Goal: Information Seeking & Learning: Learn about a topic

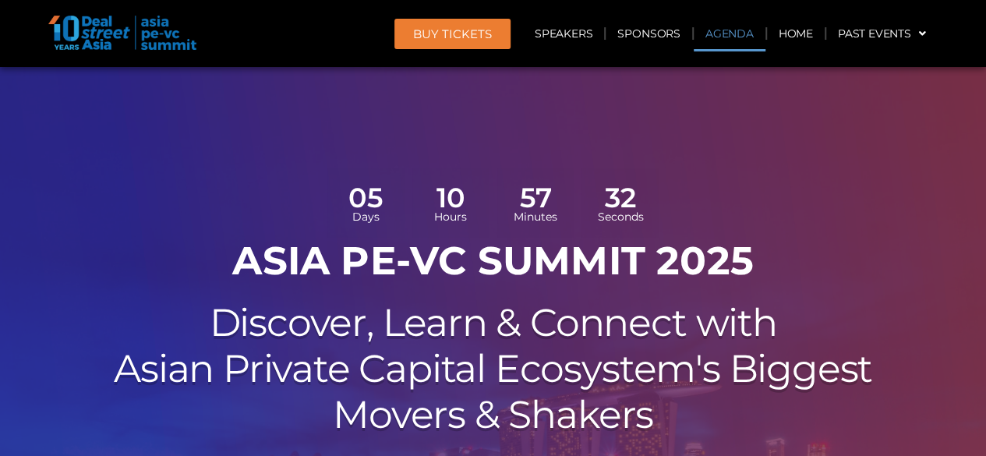
click at [741, 30] on link "Agenda" at bounding box center [730, 34] width 72 height 36
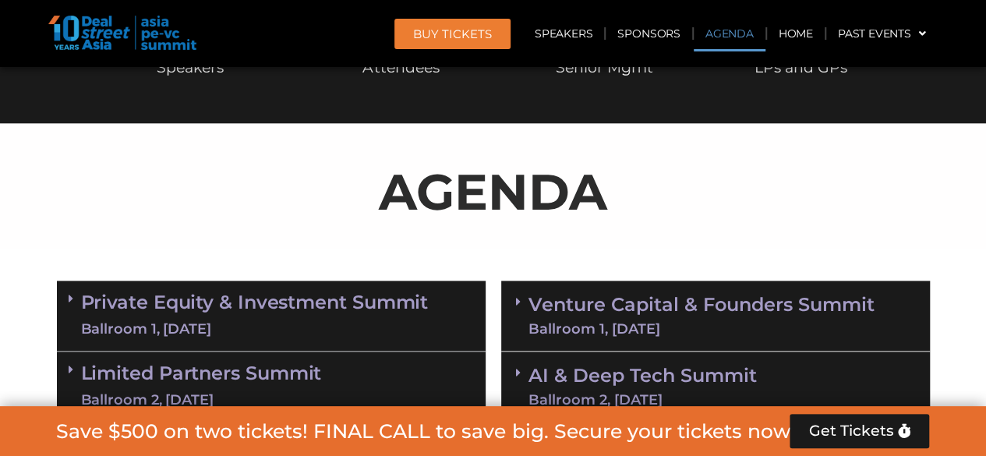
scroll to position [899, 0]
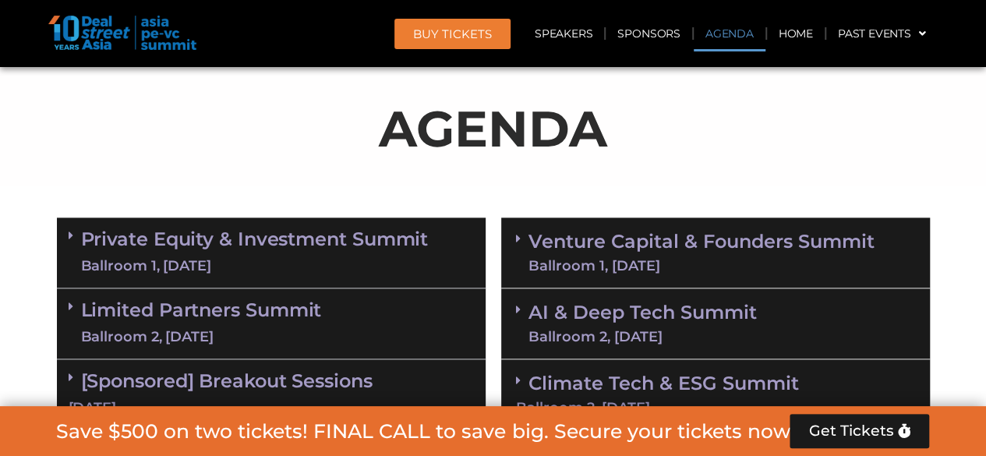
click at [142, 253] on link "Private Equity & Investment Summit Ballroom 1, [DATE]" at bounding box center [255, 252] width 348 height 47
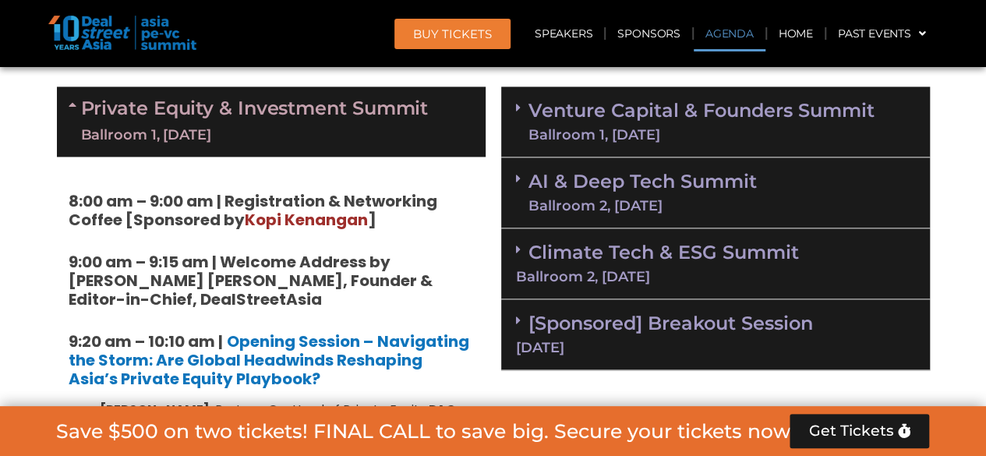
scroll to position [1133, 0]
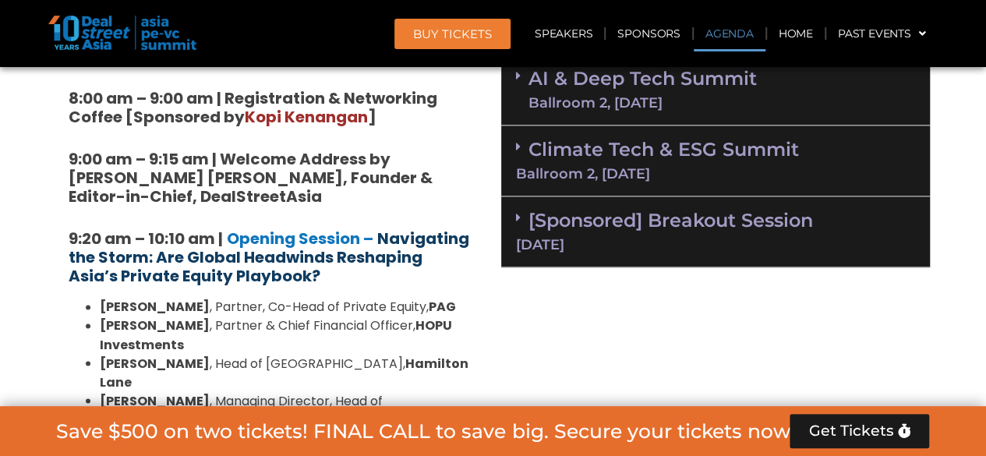
click at [237, 251] on strong "Navigating the Storm: Are Global Headwinds Reshaping Asia’s Private Equity Play…" at bounding box center [269, 257] width 401 height 59
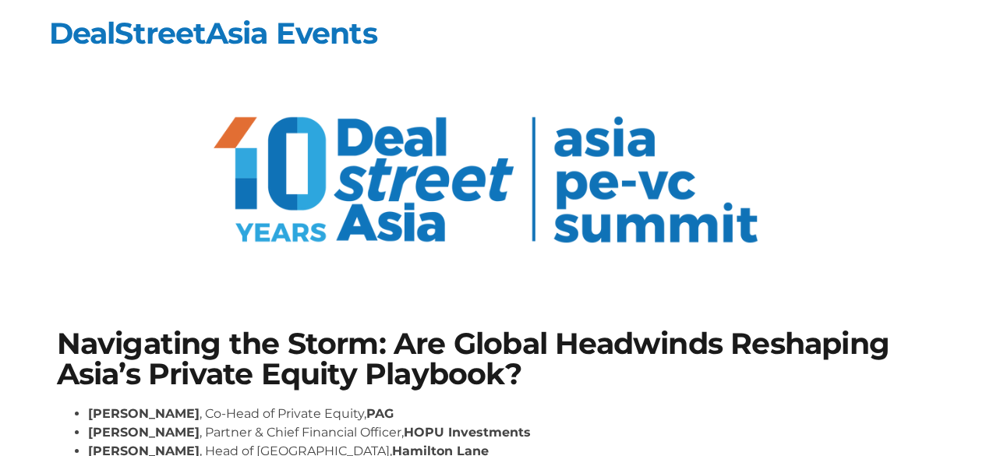
scroll to position [234, 0]
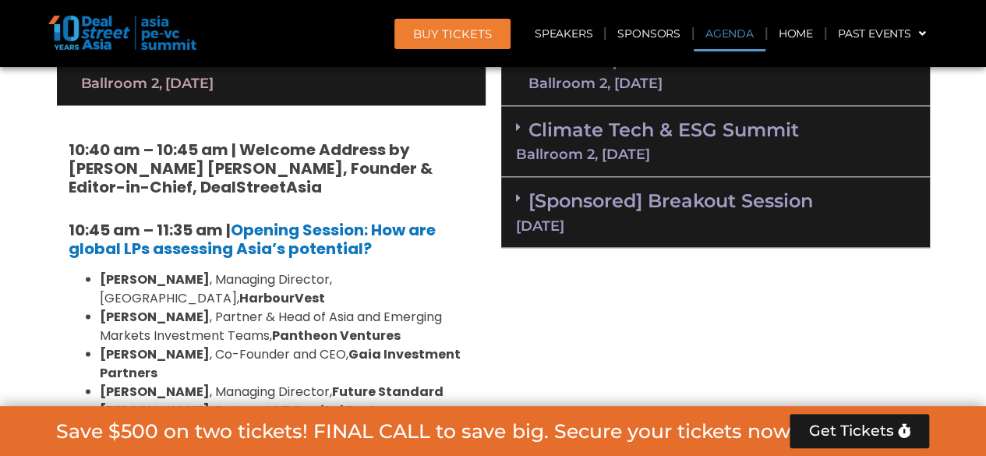
scroll to position [1316, 0]
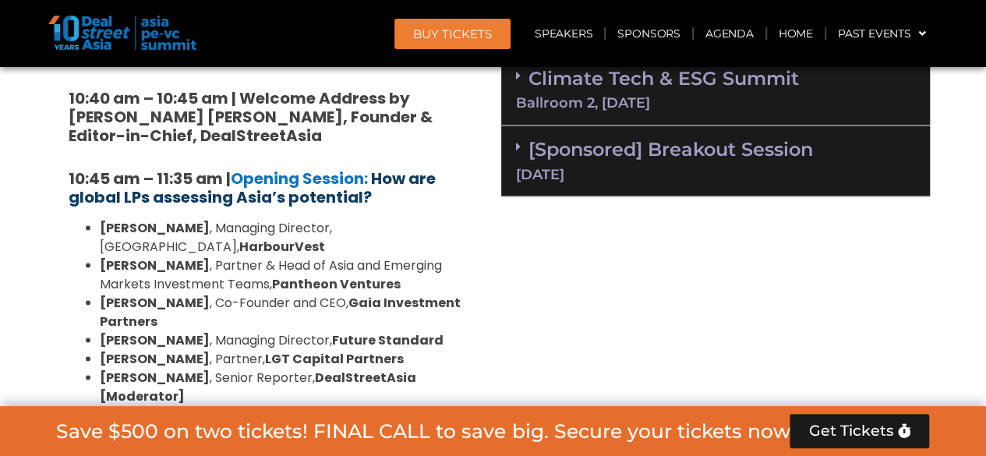
click at [267, 188] on b "How are global LPs assessing Asia’s potential?" at bounding box center [252, 187] width 367 height 41
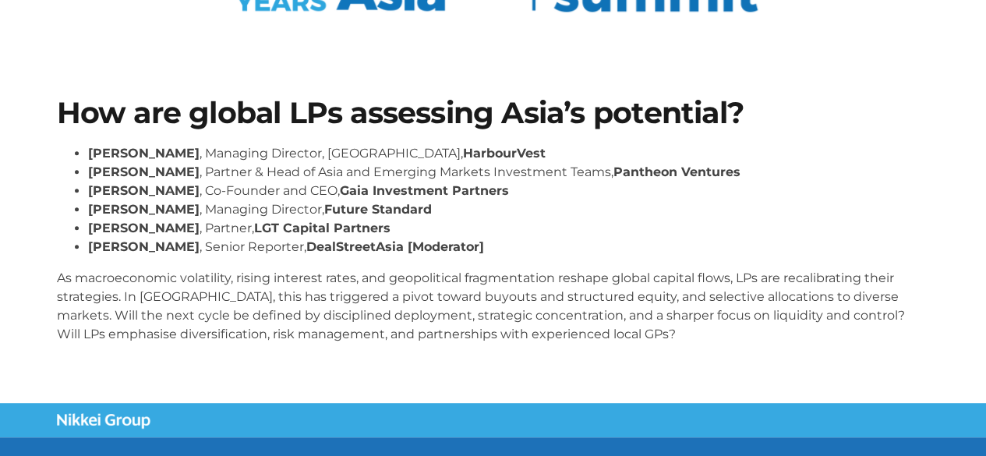
scroll to position [234, 0]
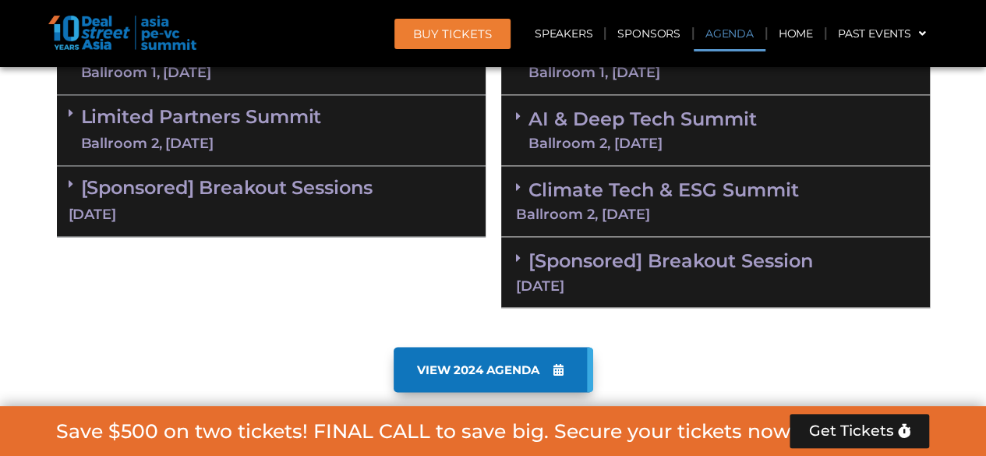
scroll to position [1109, 0]
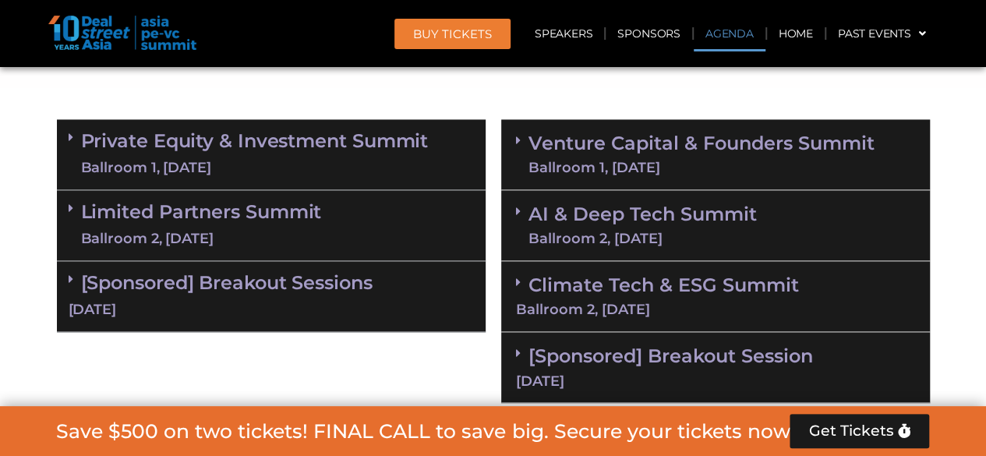
click at [175, 154] on link "Private Equity & Investment Summit Ballroom 1, 10 Sept" at bounding box center [255, 154] width 348 height 47
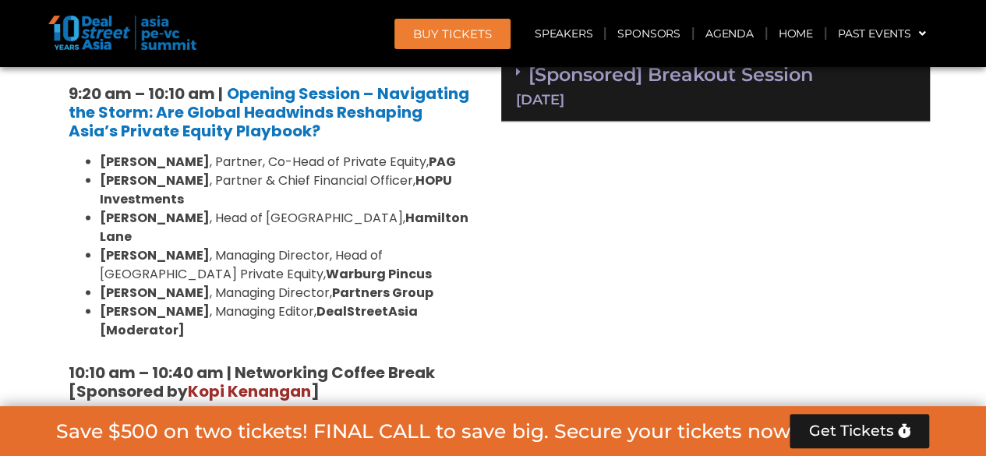
scroll to position [1577, 0]
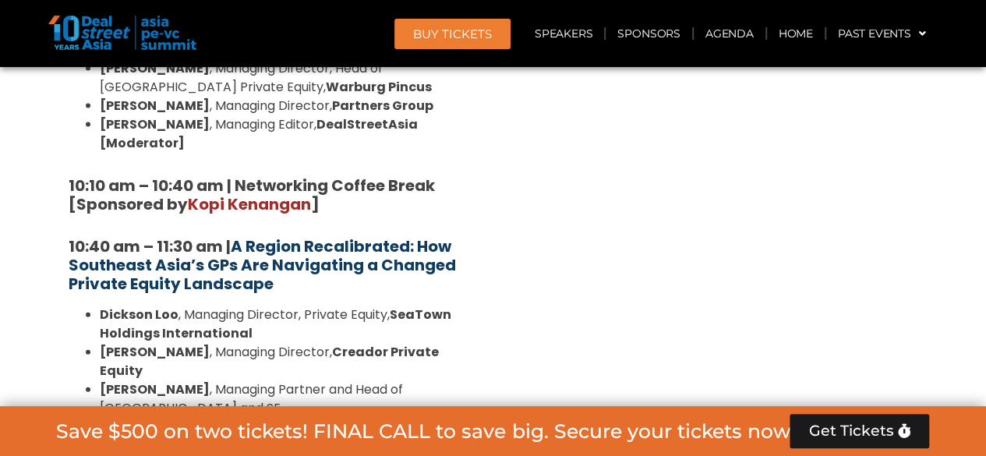
click at [333, 235] on strong "A Region Recalibrated: How Southeast Asia’s GPs Are Navigating a Changed Privat…" at bounding box center [263, 264] width 388 height 59
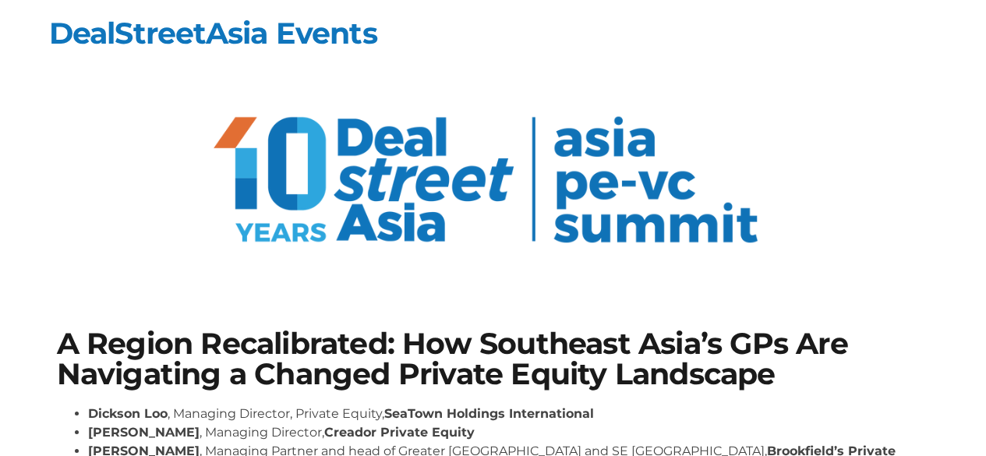
scroll to position [312, 0]
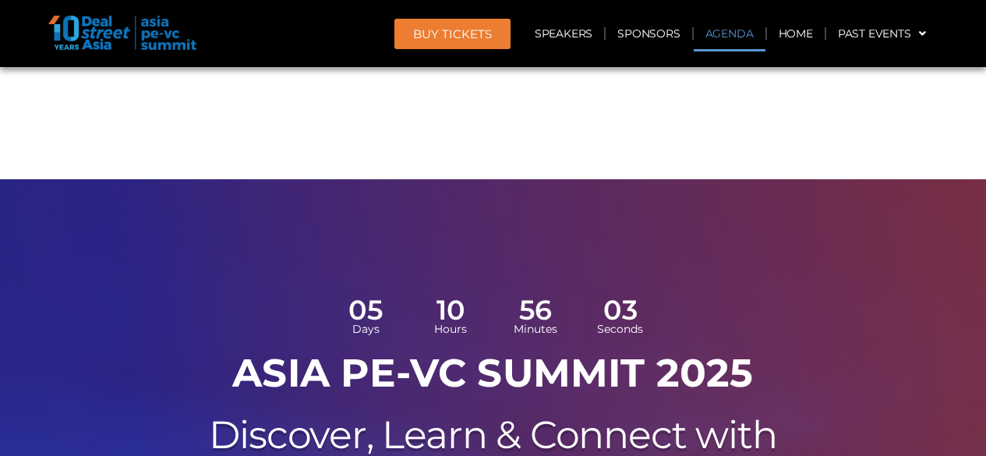
drag, startPoint x: 0, startPoint y: 0, endPoint x: 719, endPoint y: 48, distance: 720.4
click at [721, 36] on link "Agenda" at bounding box center [730, 34] width 72 height 36
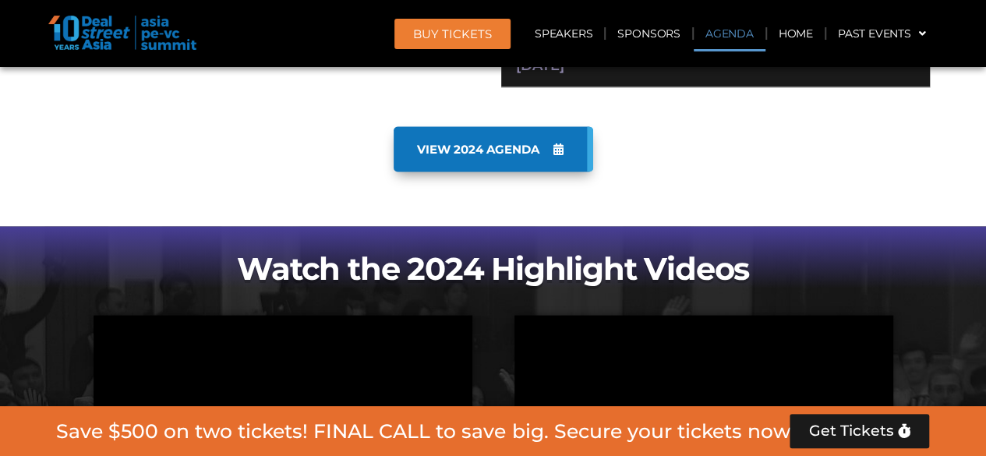
scroll to position [1011, 0]
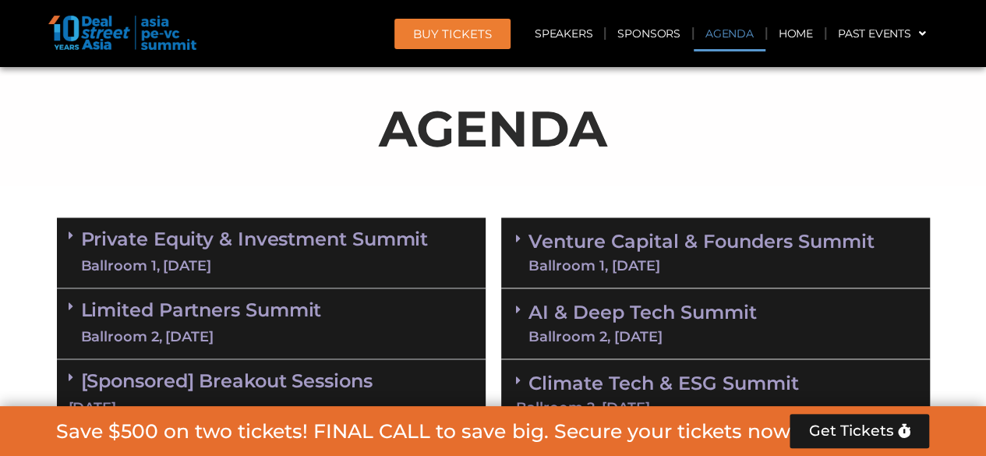
click at [187, 259] on div "Ballroom 1, [DATE]" at bounding box center [255, 266] width 348 height 19
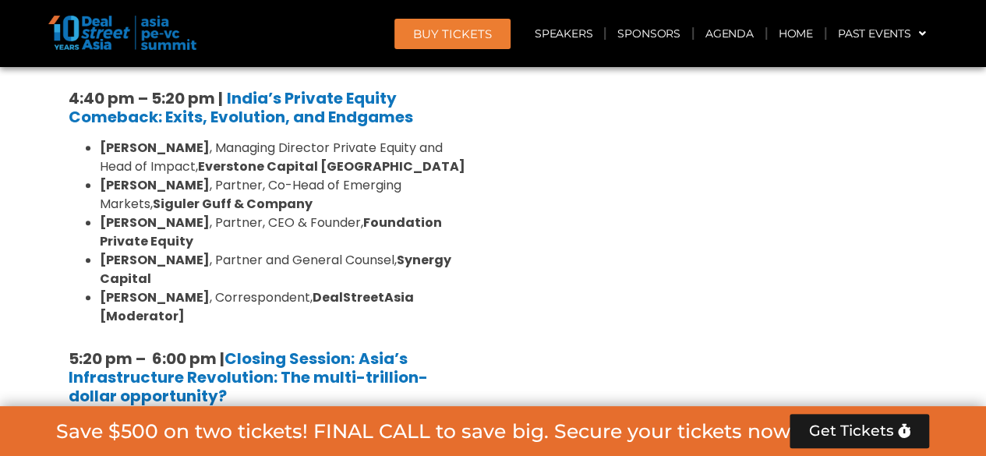
scroll to position [3371, 0]
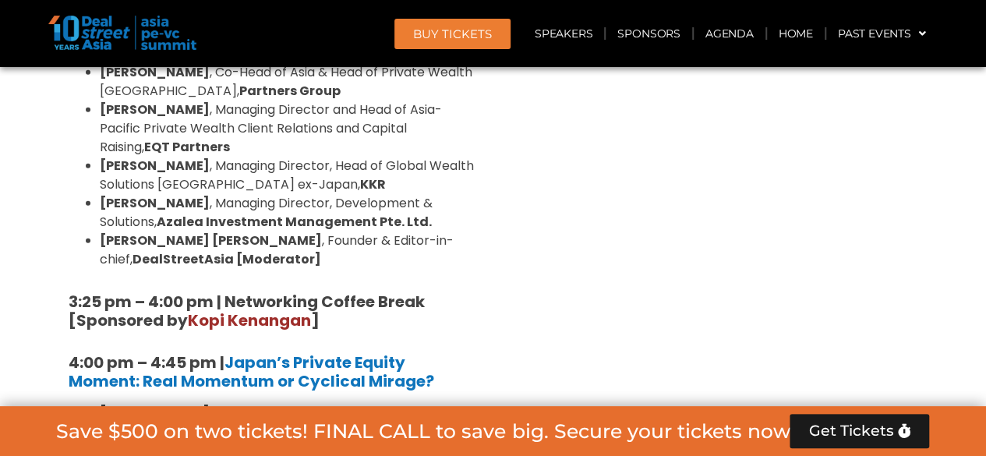
scroll to position [4930, 0]
